Goal: Task Accomplishment & Management: Manage account settings

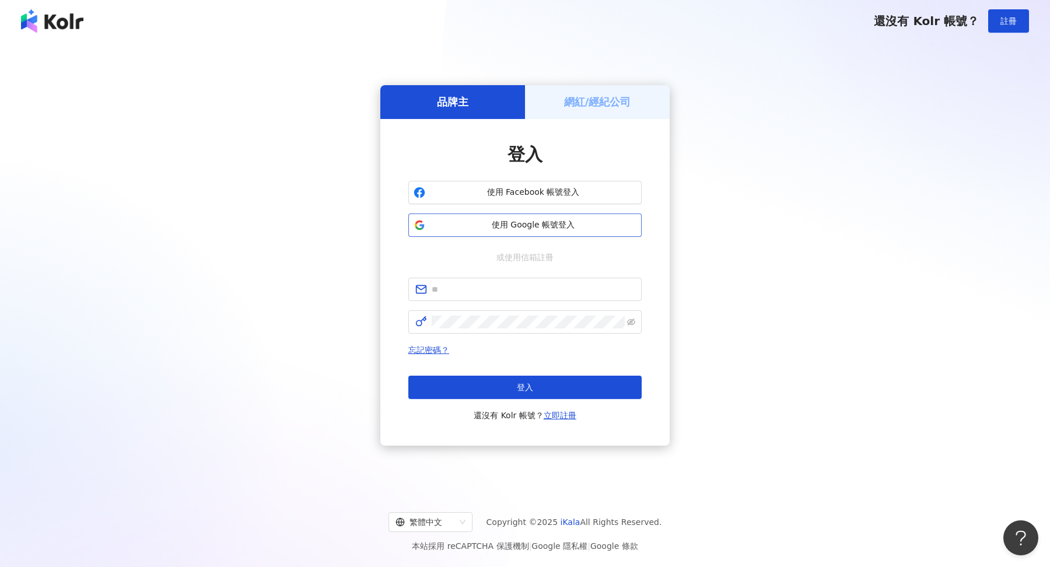
click at [526, 228] on span "使用 Google 帳號登入" at bounding box center [533, 225] width 207 height 12
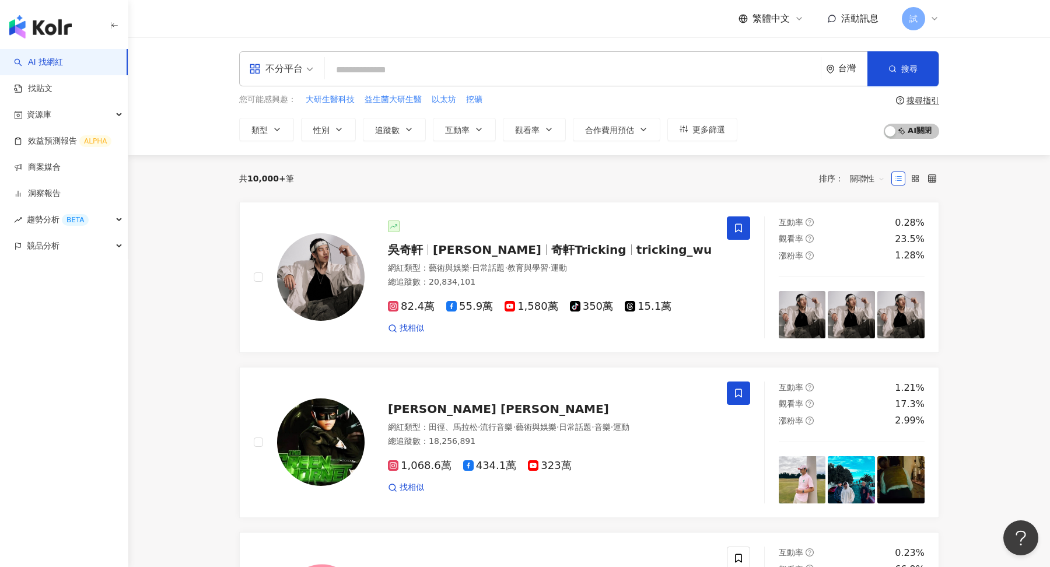
click at [934, 15] on icon at bounding box center [934, 18] width 9 height 9
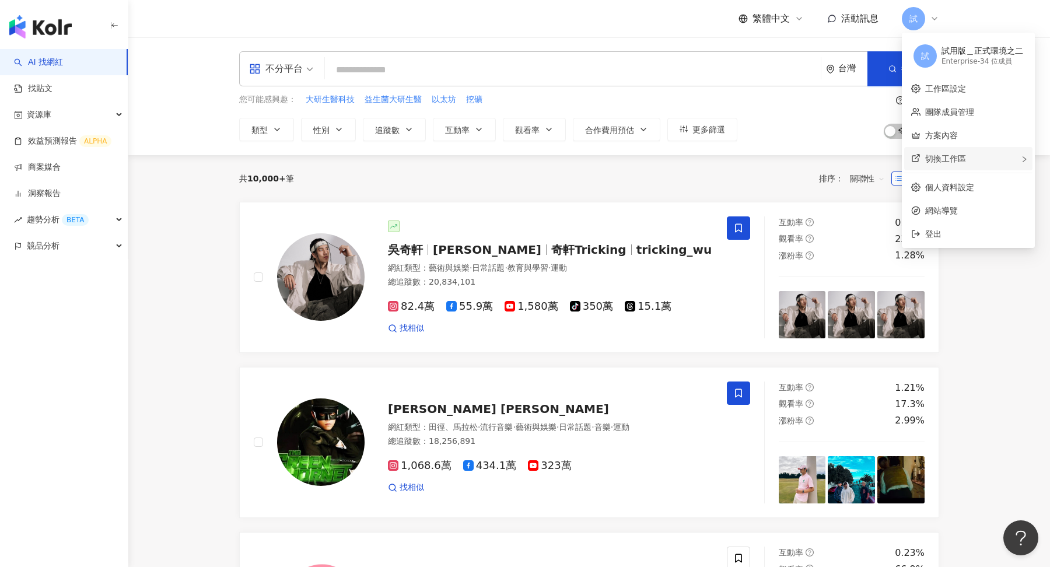
click at [944, 165] on div "切換工作區" at bounding box center [969, 158] width 128 height 23
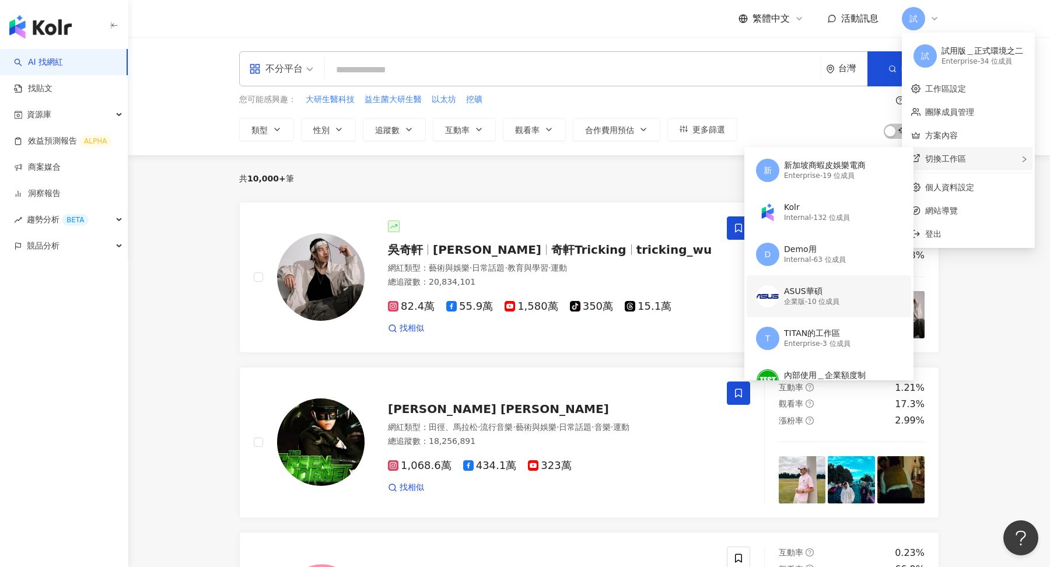
scroll to position [218, 0]
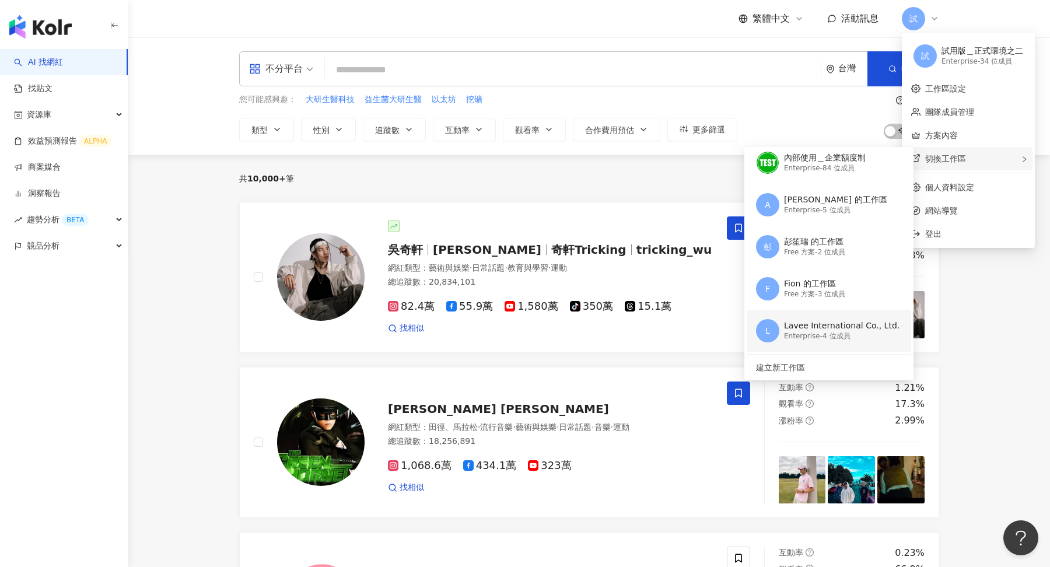
click at [829, 330] on div "Lavee International Co., Ltd." at bounding box center [842, 326] width 116 height 12
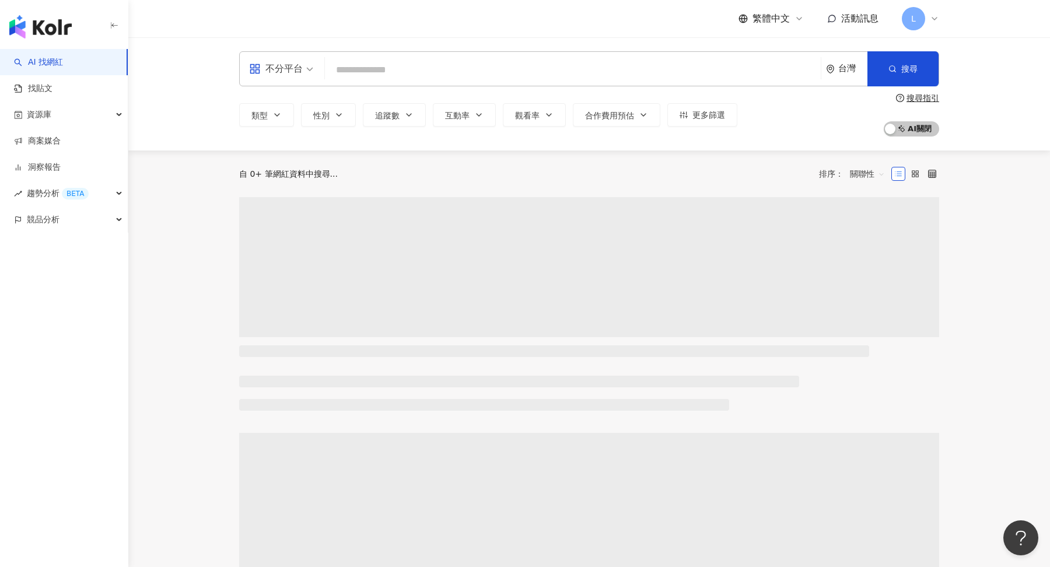
click at [997, 100] on div "不分平台 台灣 搜尋 類型 性別 追蹤數 互動率 觀看率 合作費用預估 更多篩選 搜尋指引 AI 開啟 AI 關閉" at bounding box center [589, 93] width 922 height 113
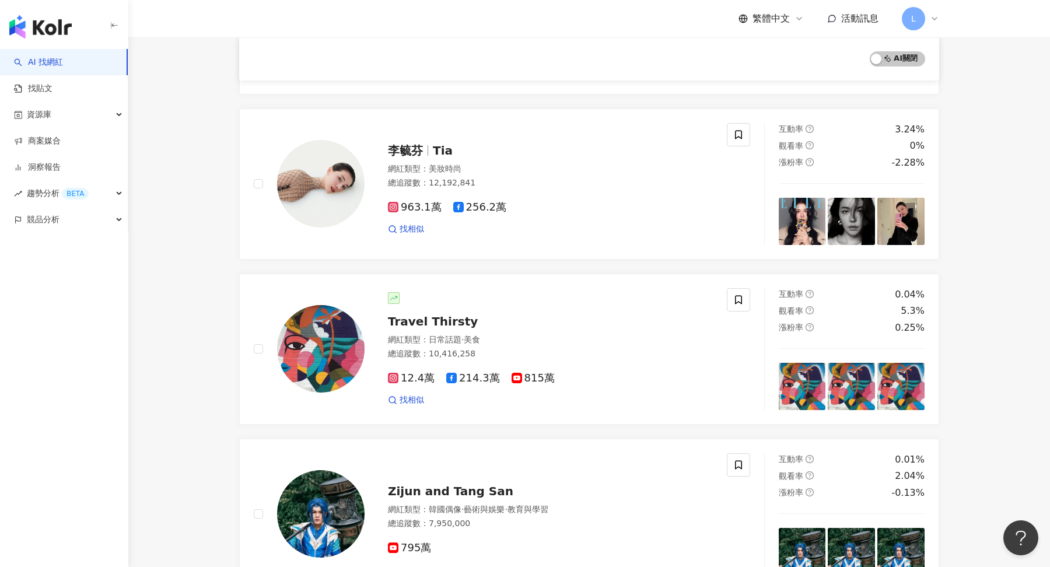
scroll to position [592, 0]
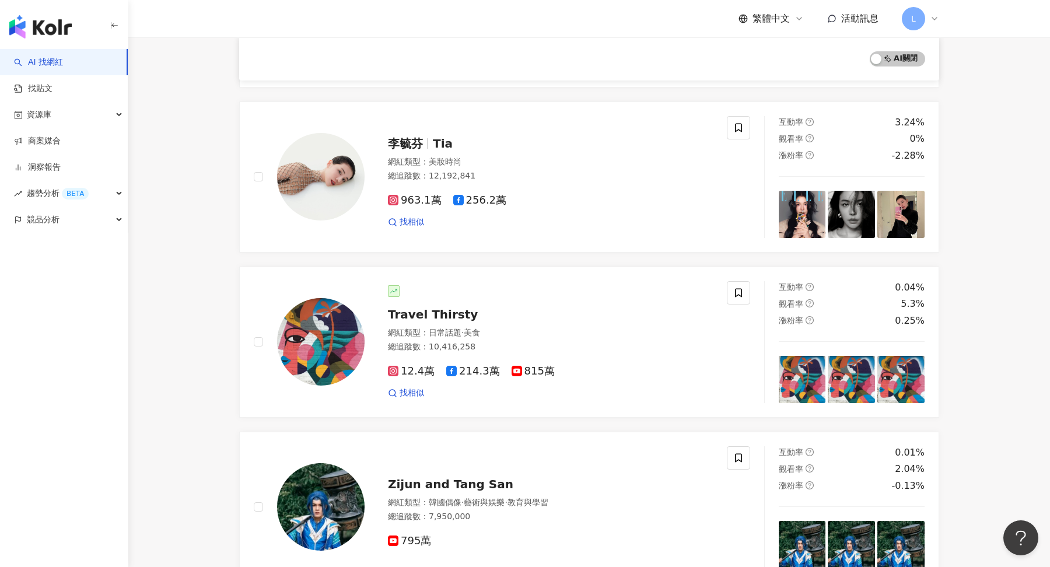
click at [935, 18] on icon at bounding box center [934, 18] width 9 height 9
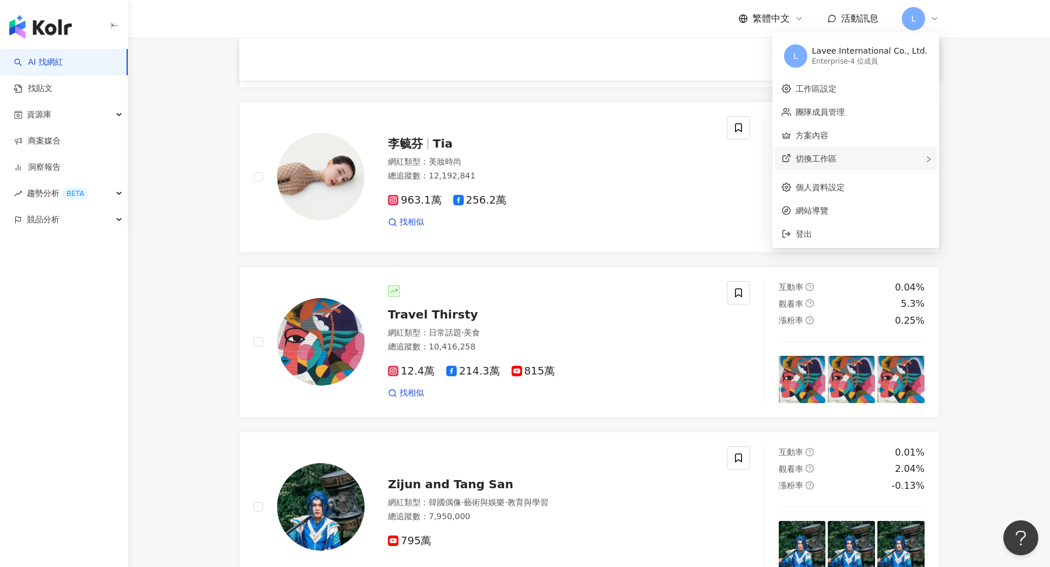
click at [881, 158] on div "切換工作區" at bounding box center [856, 158] width 162 height 23
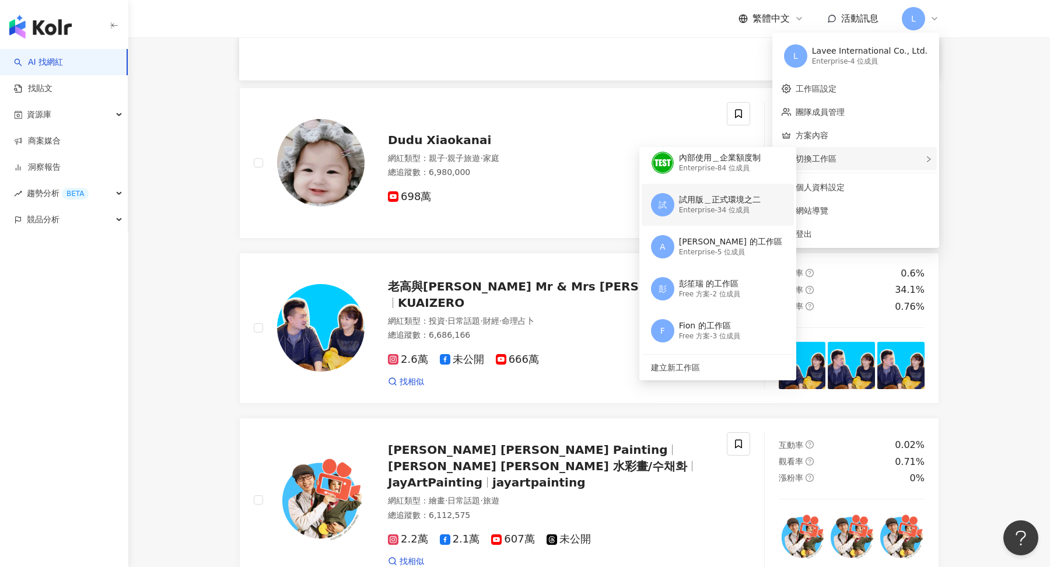
scroll to position [184, 0]
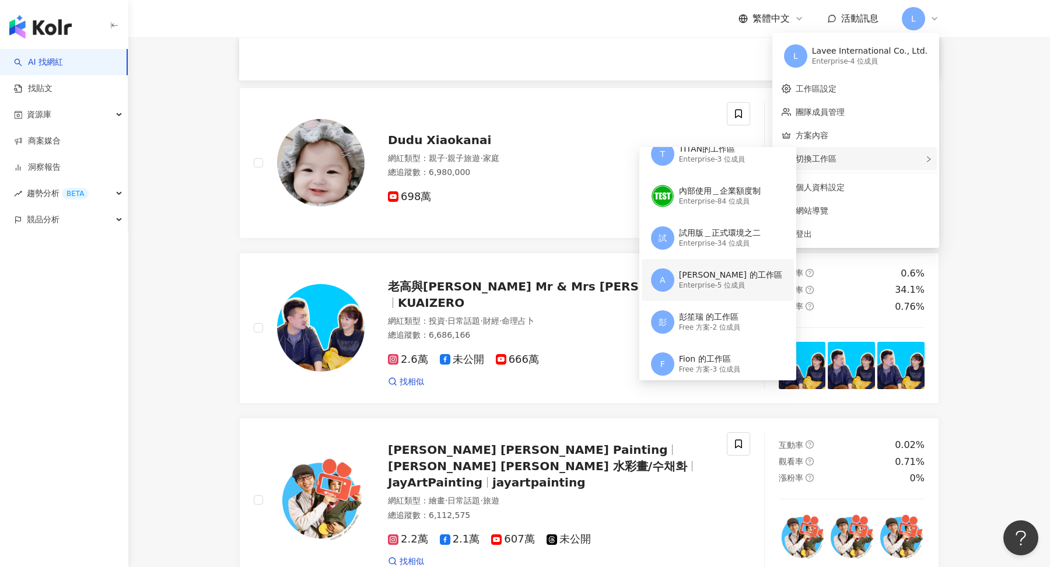
click at [706, 270] on div "Adam Yeh 的工作區" at bounding box center [730, 276] width 103 height 12
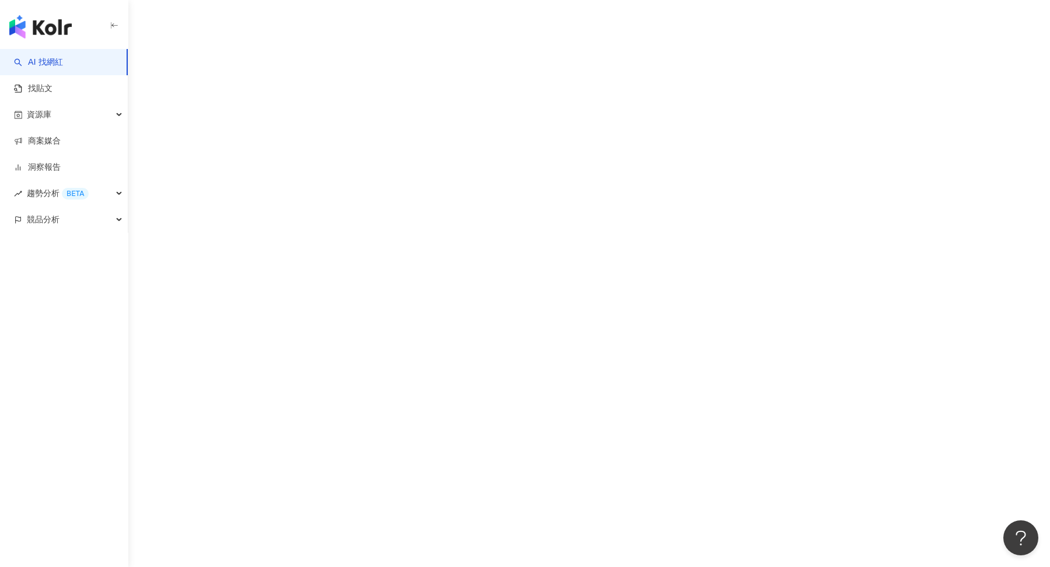
scroll to position [0, 0]
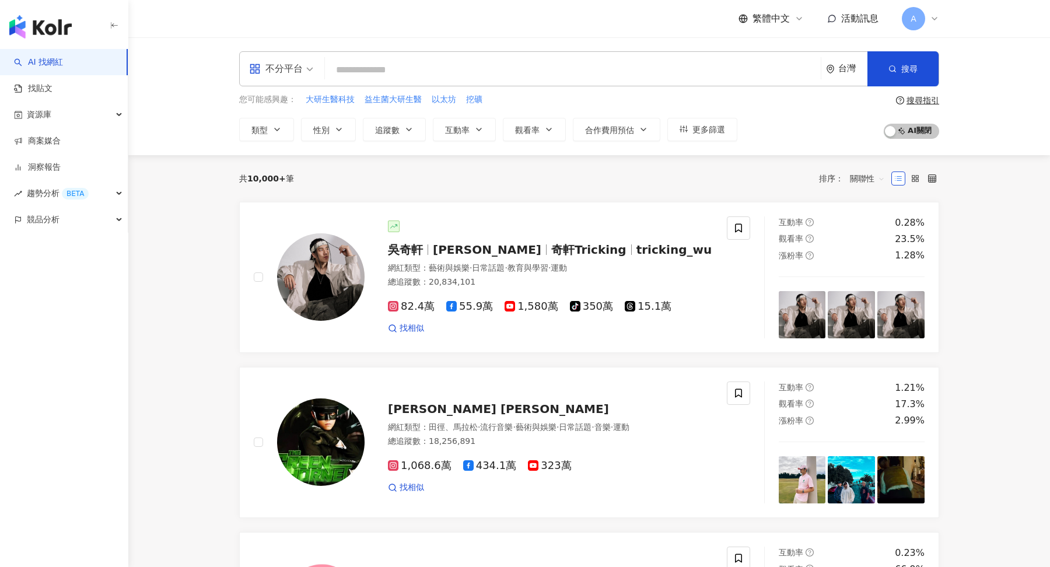
click at [933, 19] on icon at bounding box center [935, 19] width 5 height 2
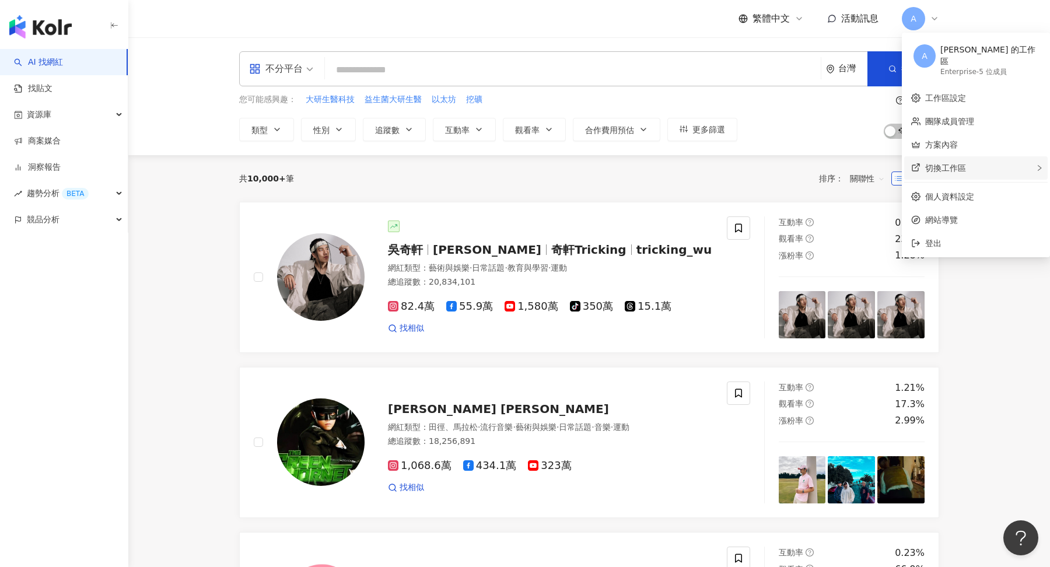
click at [948, 163] on span "切換工作區" at bounding box center [946, 167] width 41 height 9
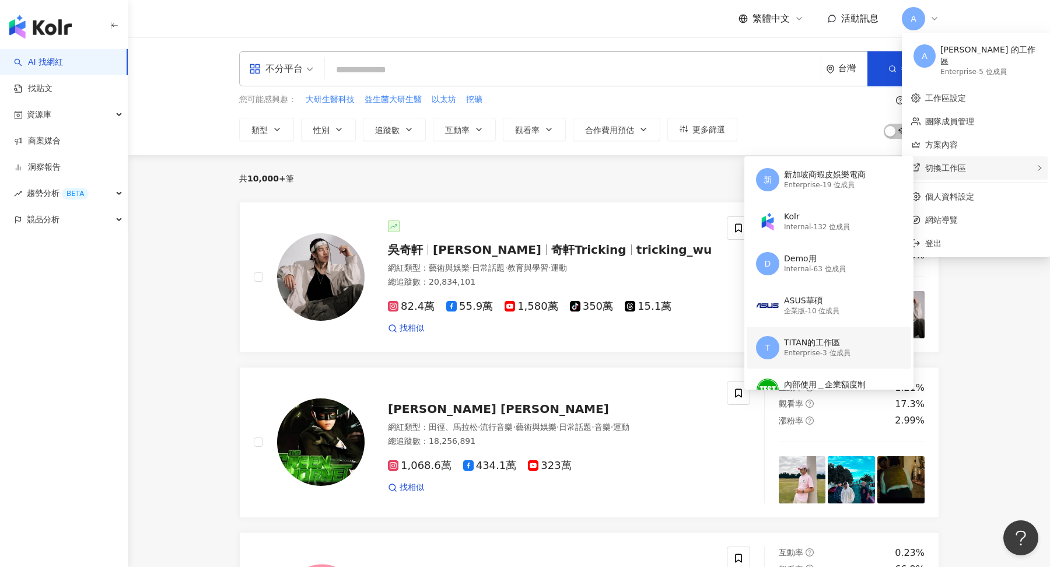
click at [799, 337] on div "TITAN的工作區" at bounding box center [817, 343] width 67 height 12
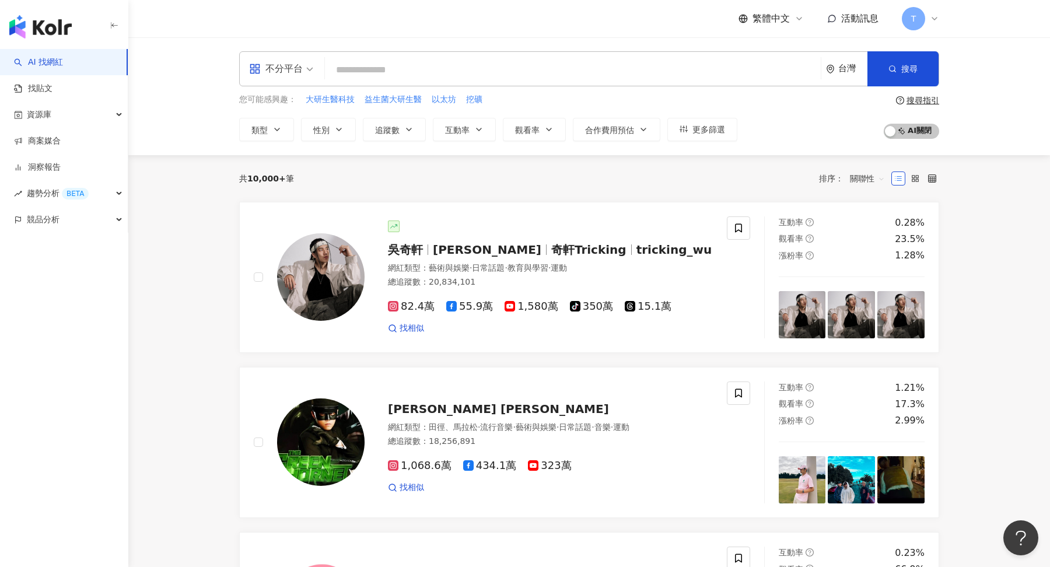
click at [928, 20] on div "T" at bounding box center [920, 18] width 37 height 23
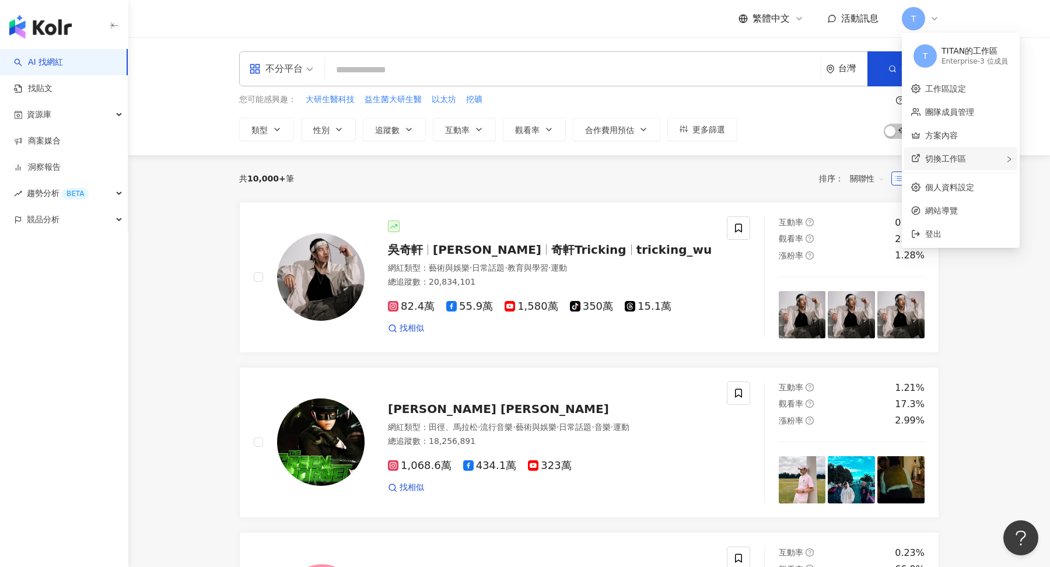
click at [957, 159] on span "切換工作區" at bounding box center [946, 158] width 41 height 9
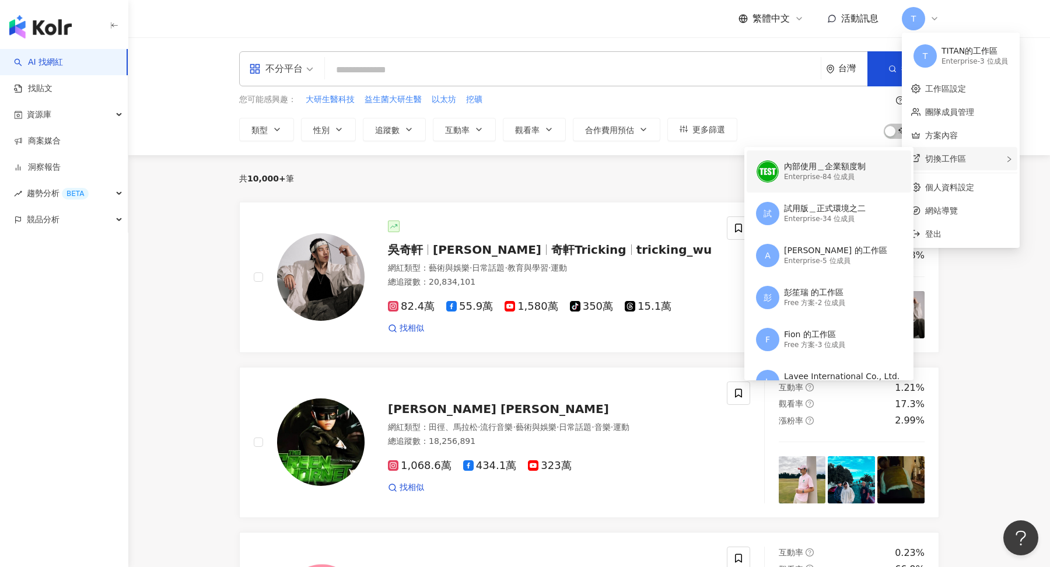
scroll to position [218, 0]
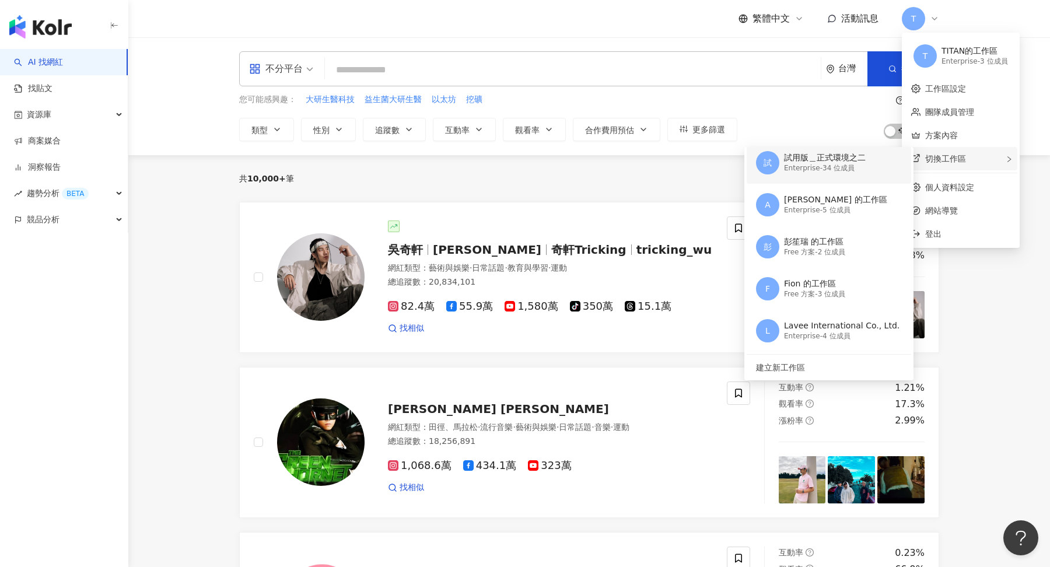
click at [851, 168] on div "Enterprise - 34 位成員" at bounding box center [825, 168] width 82 height 10
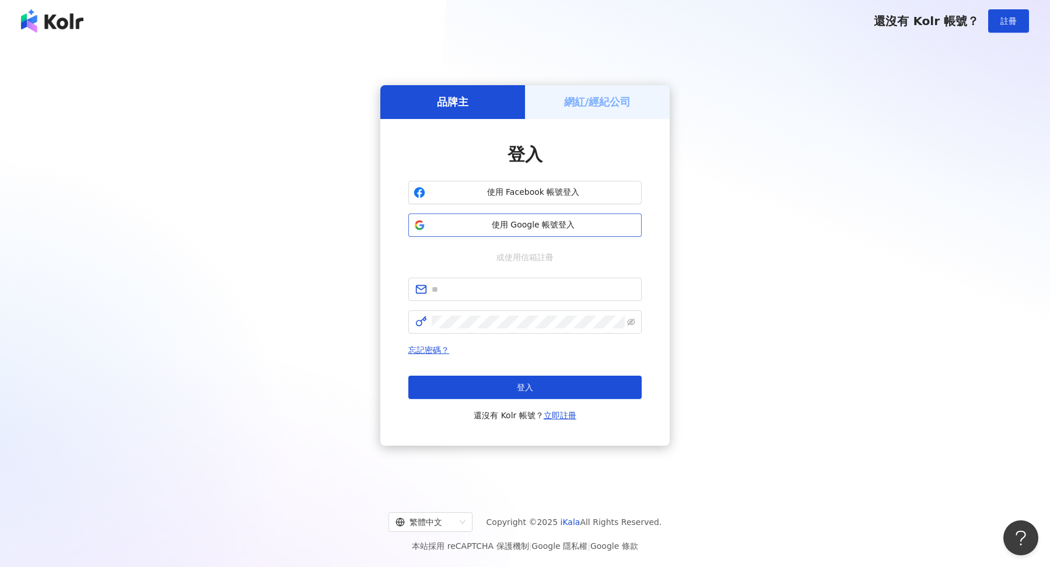
click at [563, 219] on span "使用 Google 帳號登入" at bounding box center [533, 225] width 207 height 12
click at [562, 222] on span "使用 Google 帳號登入" at bounding box center [533, 225] width 207 height 12
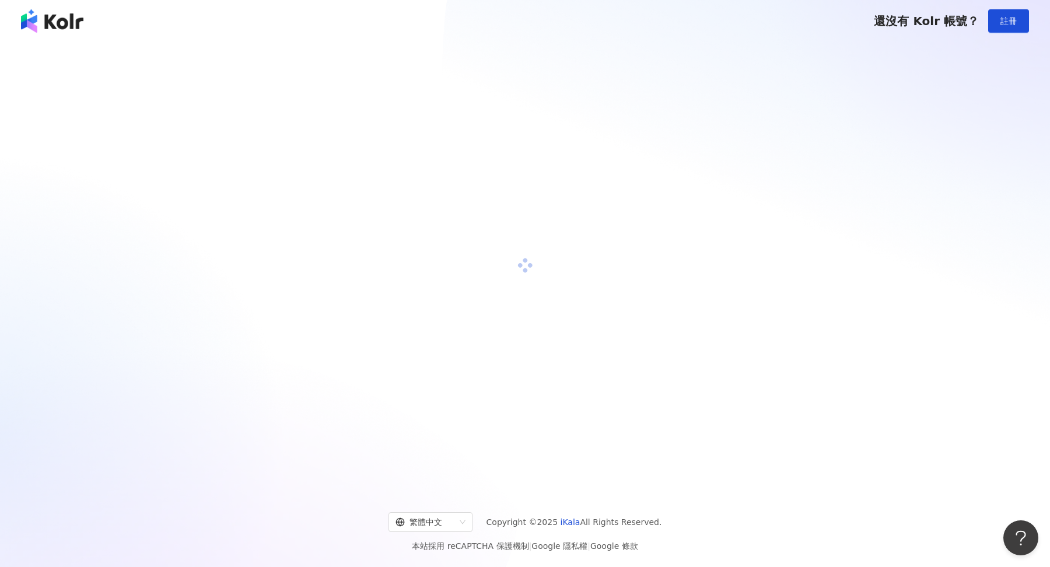
click at [735, 180] on div at bounding box center [525, 265] width 1022 height 428
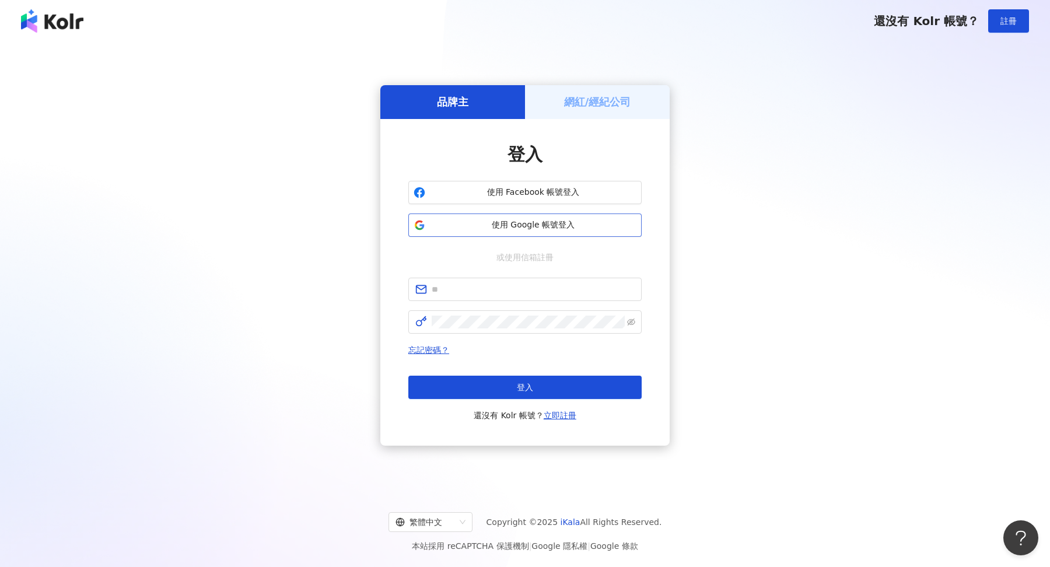
click at [543, 230] on span "使用 Google 帳號登入" at bounding box center [533, 225] width 207 height 12
click at [559, 229] on span "使用 Google 帳號登入" at bounding box center [533, 225] width 207 height 12
click at [531, 393] on button "登入" at bounding box center [525, 387] width 233 height 23
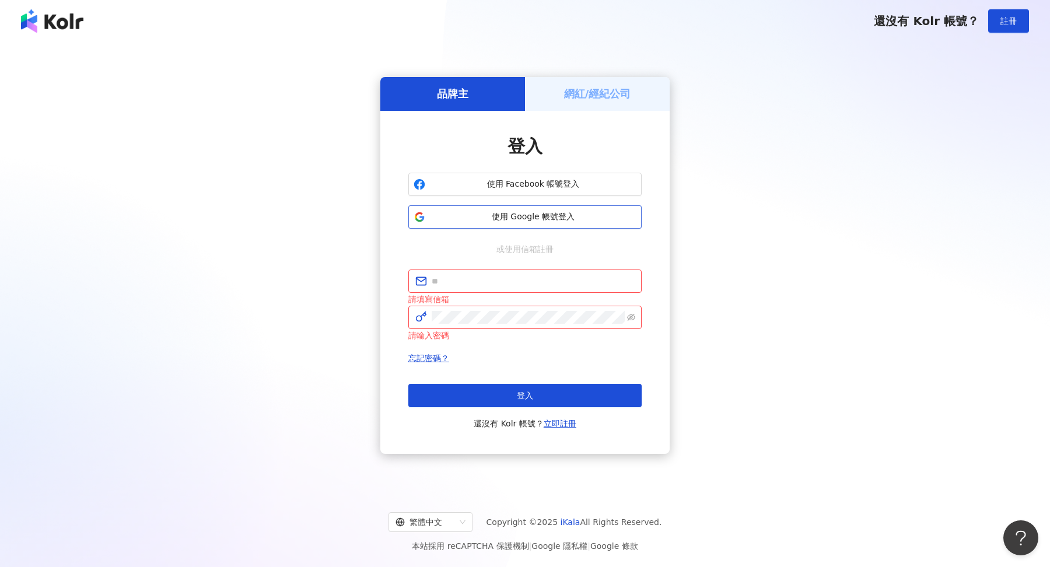
click at [561, 221] on span "使用 Google 帳號登入" at bounding box center [533, 217] width 207 height 12
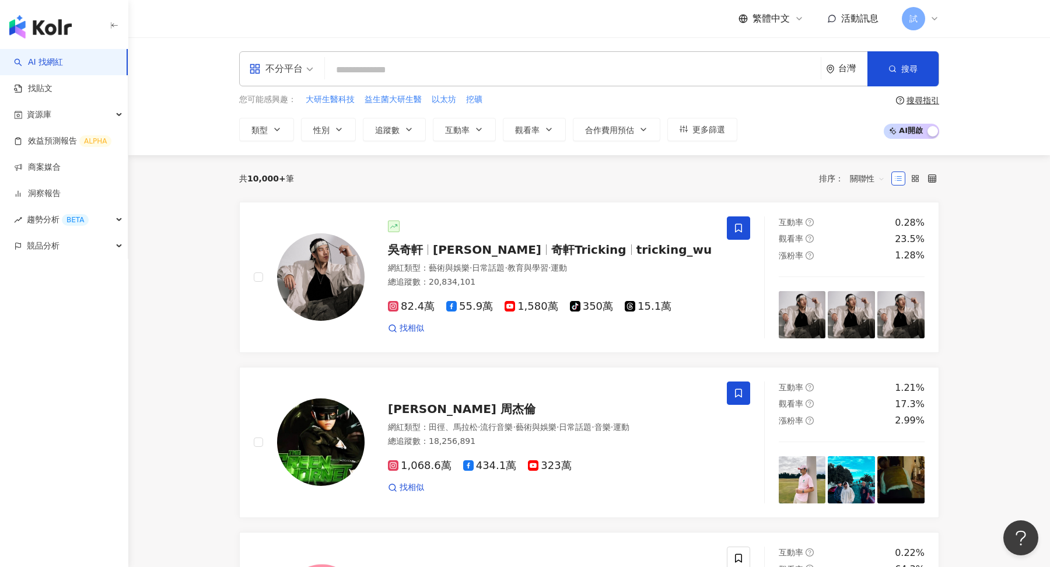
click at [840, 10] on div "試" at bounding box center [920, 18] width 37 height 23
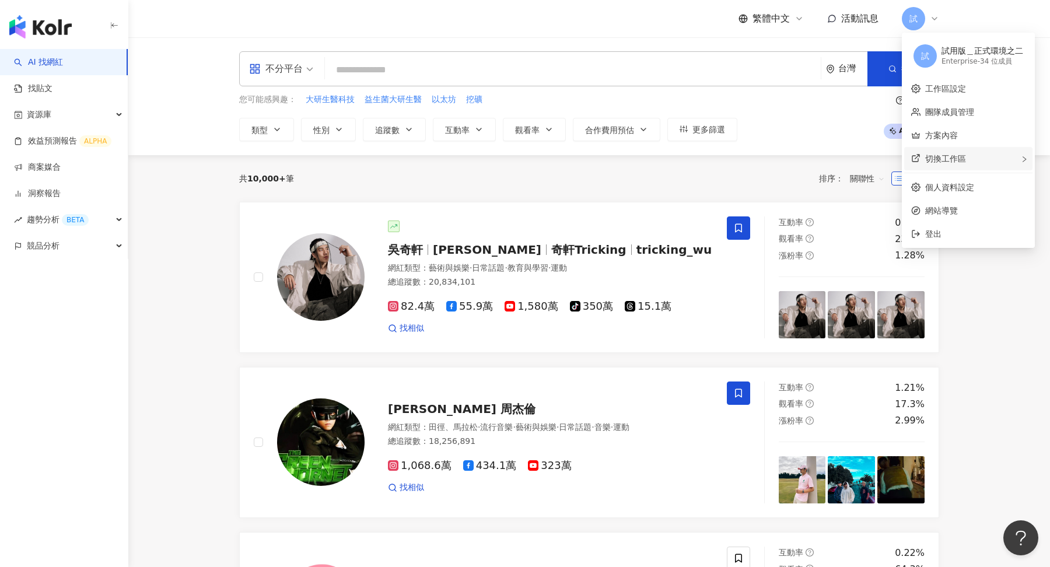
click at [840, 153] on div "切換工作區" at bounding box center [969, 158] width 128 height 23
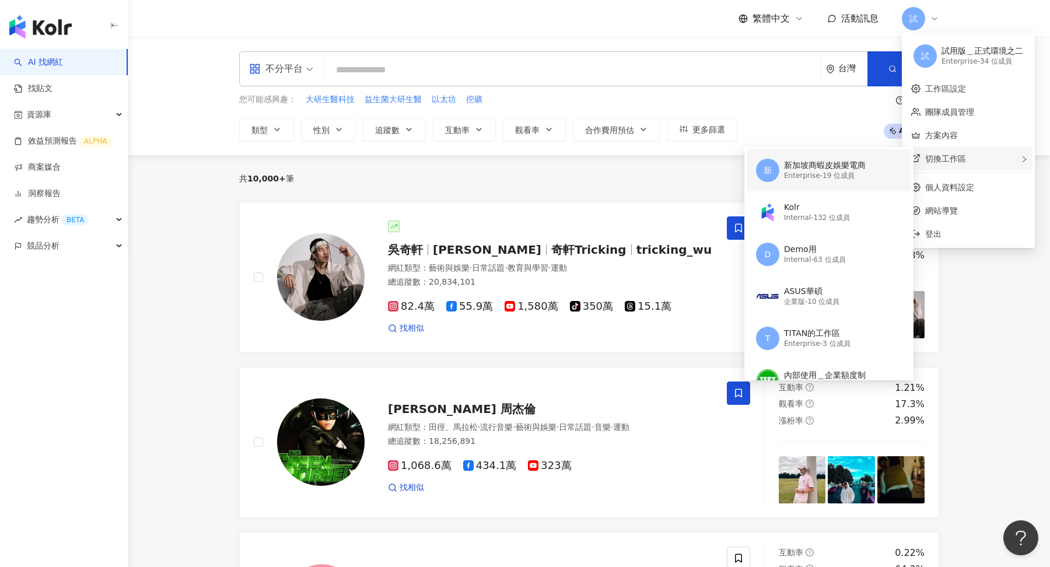
click at [840, 176] on div "新 新加坡商蝦皮娛樂電商 Enterprise - 19 位成員" at bounding box center [828, 170] width 144 height 42
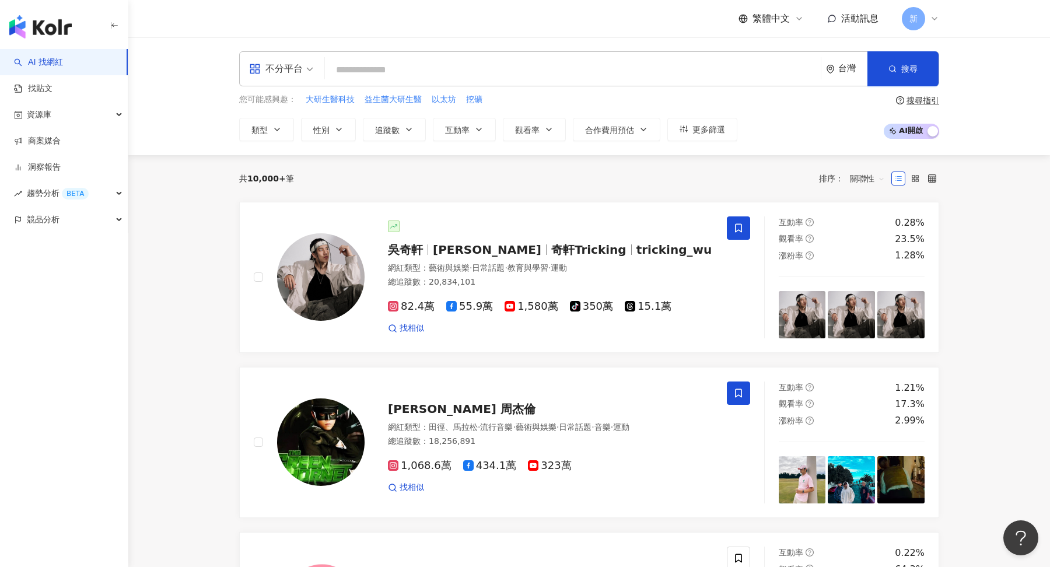
click at [840, 18] on icon at bounding box center [934, 18] width 9 height 9
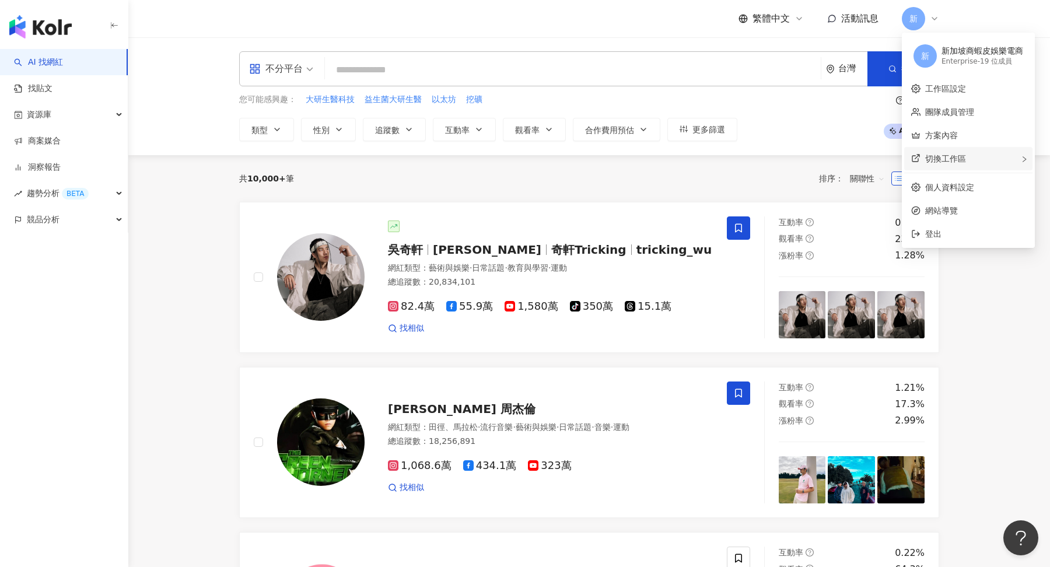
click at [840, 156] on div "切換工作區" at bounding box center [969, 158] width 128 height 23
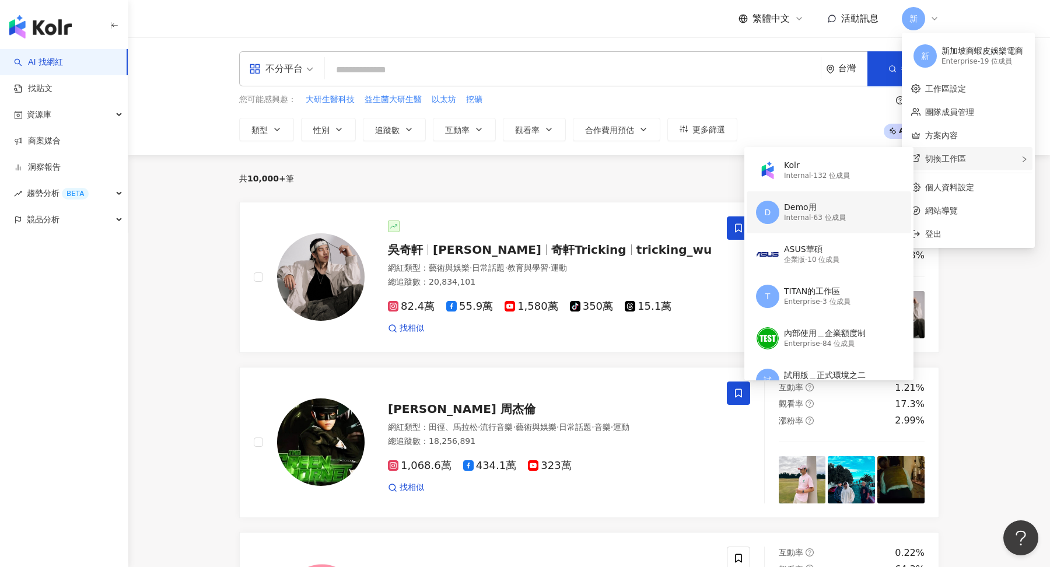
click at [840, 211] on div "D Demo用 Internal - 63 位成員" at bounding box center [828, 212] width 144 height 42
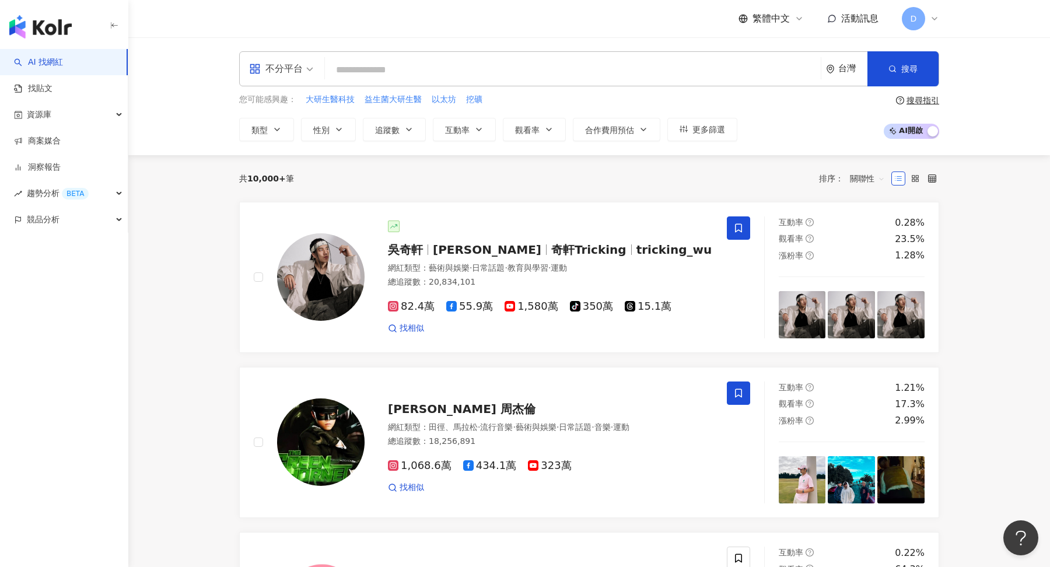
click at [840, 20] on icon at bounding box center [934, 18] width 9 height 9
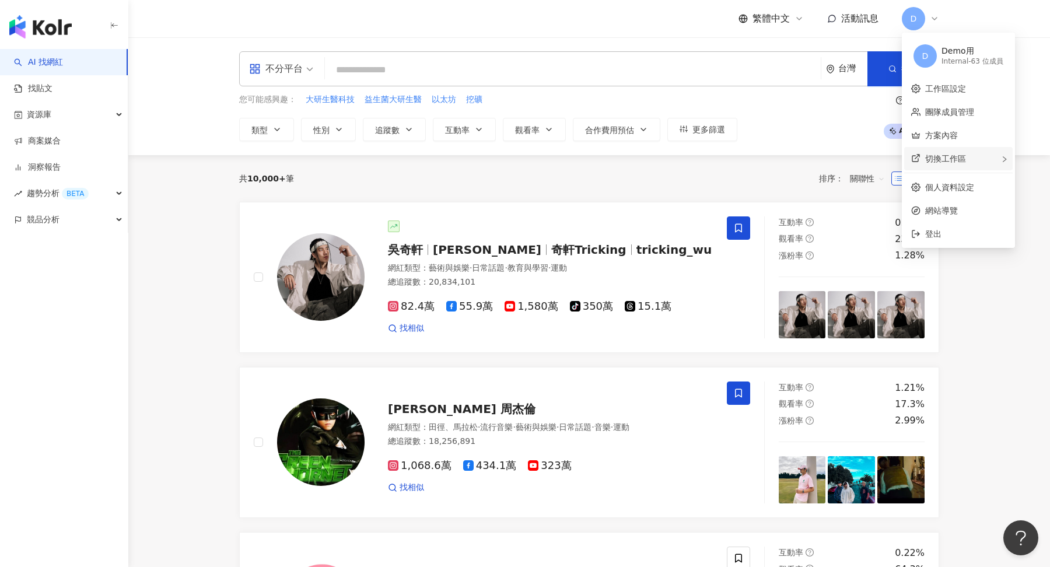
click at [840, 152] on div "切換工作區" at bounding box center [959, 158] width 109 height 23
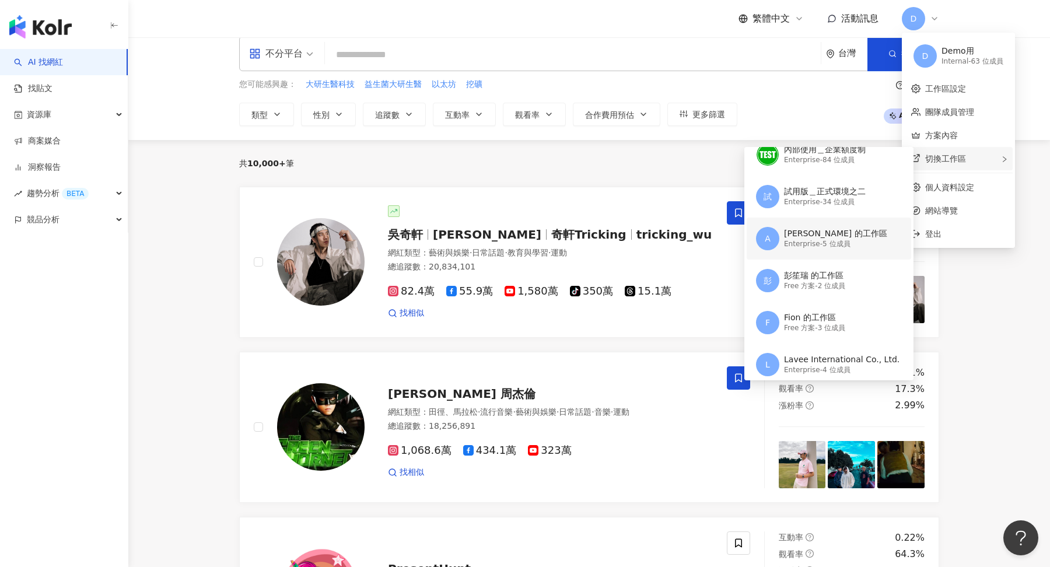
scroll to position [180, 0]
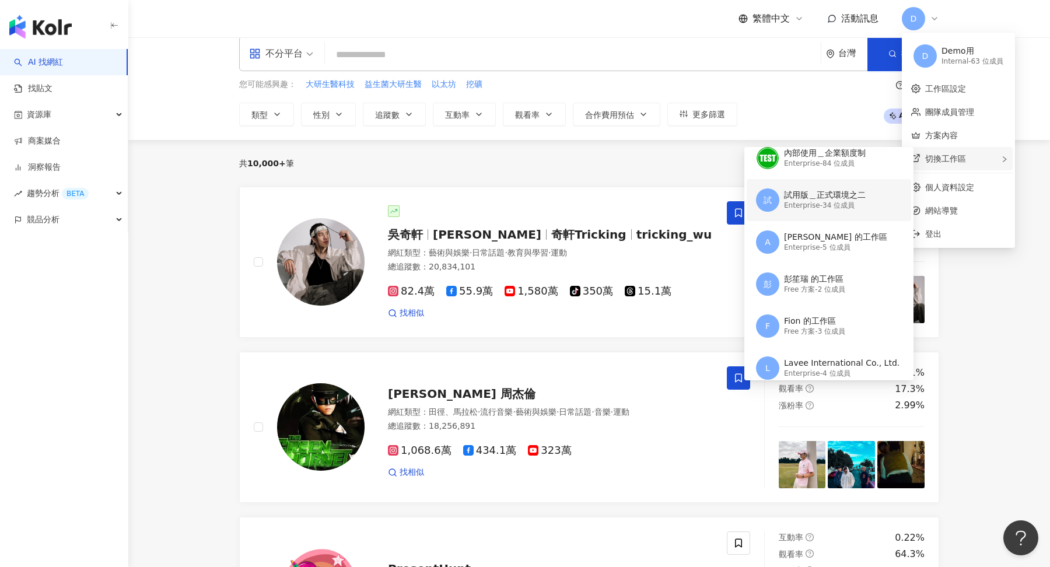
click at [840, 199] on div "試用版＿正式環境之二" at bounding box center [825, 196] width 82 height 12
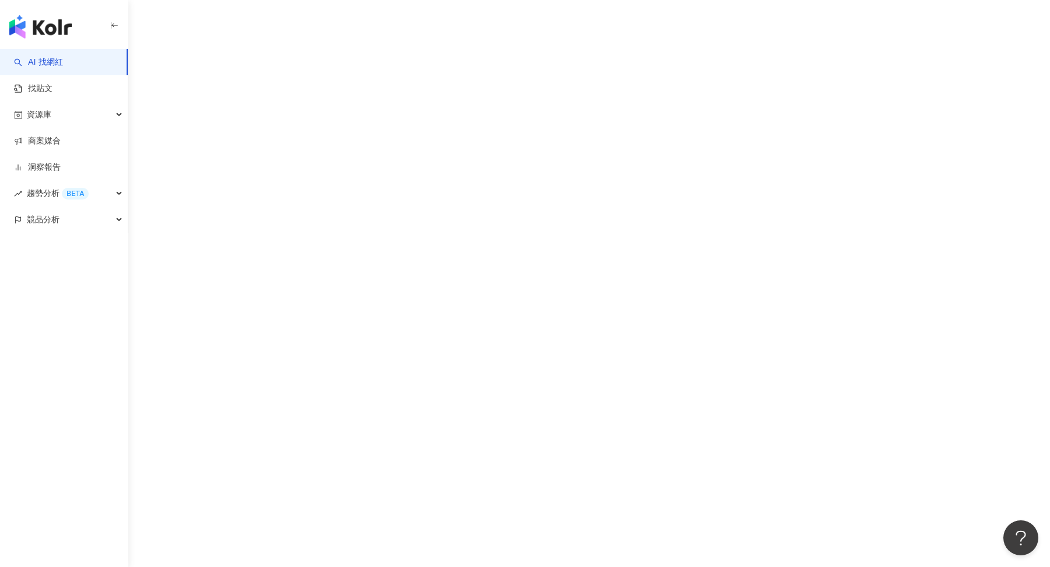
scroll to position [0, 0]
